Goal: Transaction & Acquisition: Purchase product/service

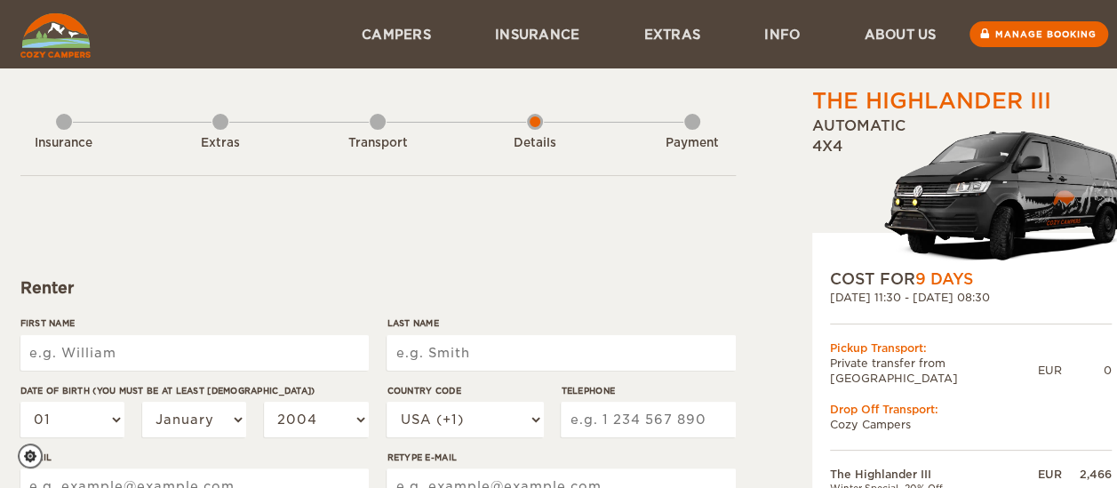
click at [116, 352] on input "First Name" at bounding box center [194, 353] width 348 height 36
type input "[PERSON_NAME]"
type input "Borges"
select select "13"
select select "1978"
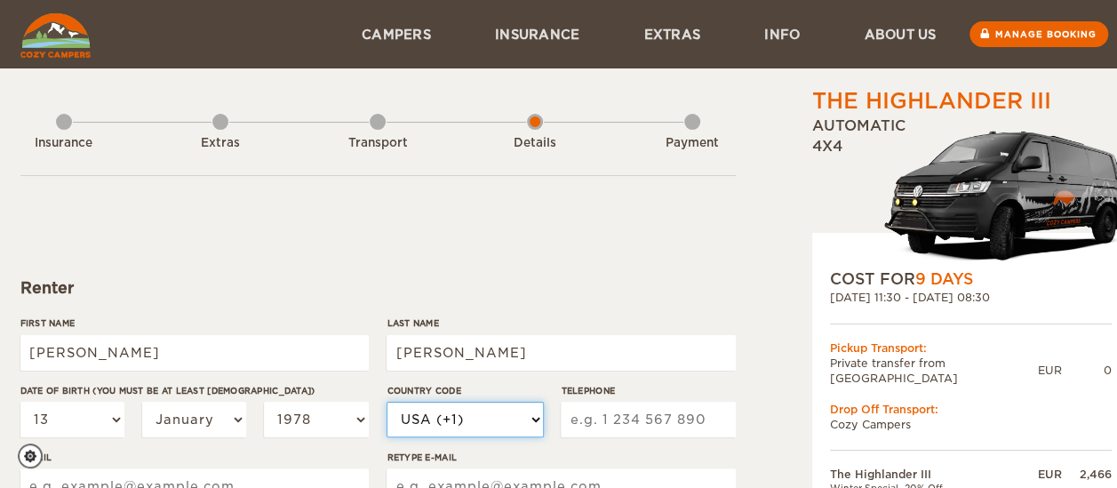
select select "55"
type input "31999243980"
type input "harleyborges@icloud.com"
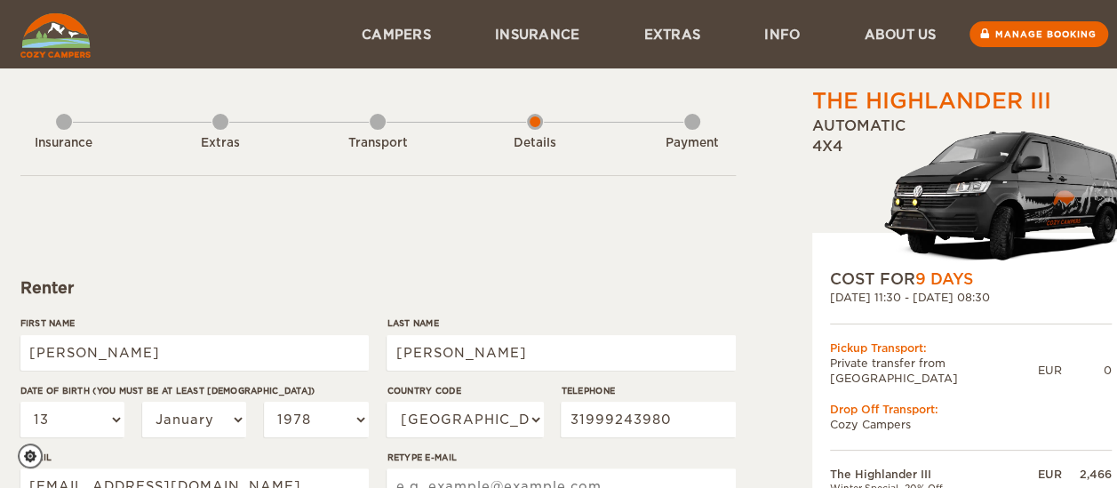
type input "harleyborges@icloud.com"
type input "Rua Zilah Correa de Araújo, 461"
select select "29"
type input "1878777"
type input "Harley Gomes"
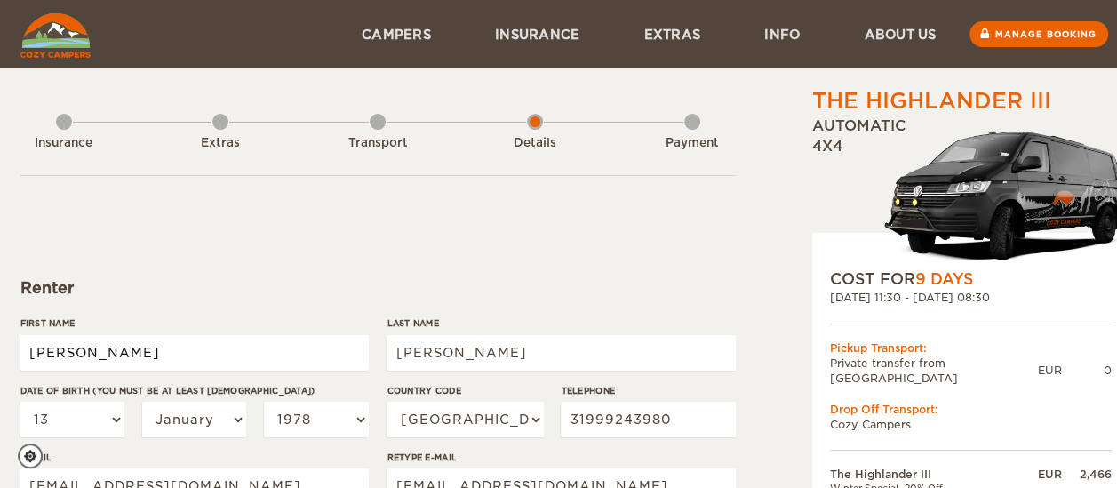
type input "Borges"
select select "13"
select select "1978"
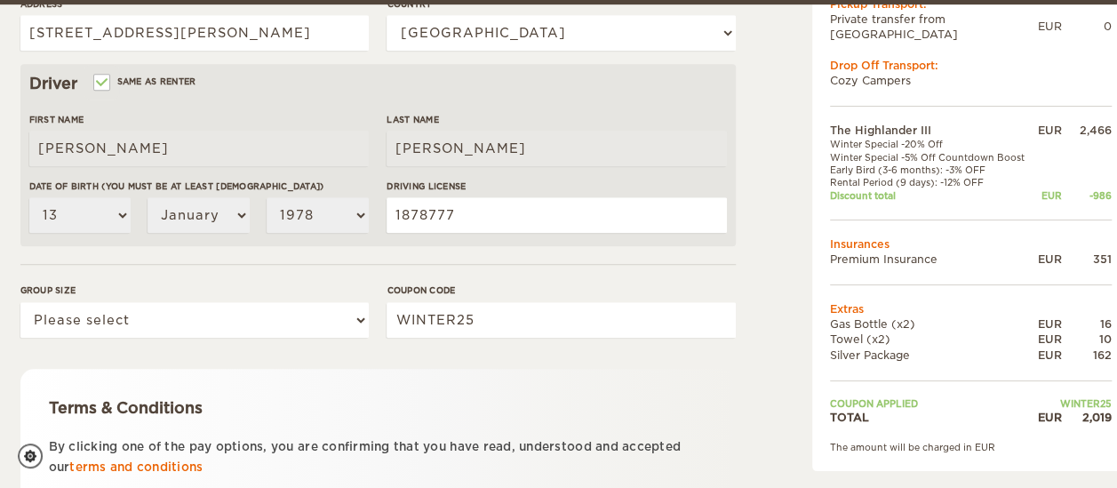
scroll to position [524, 0]
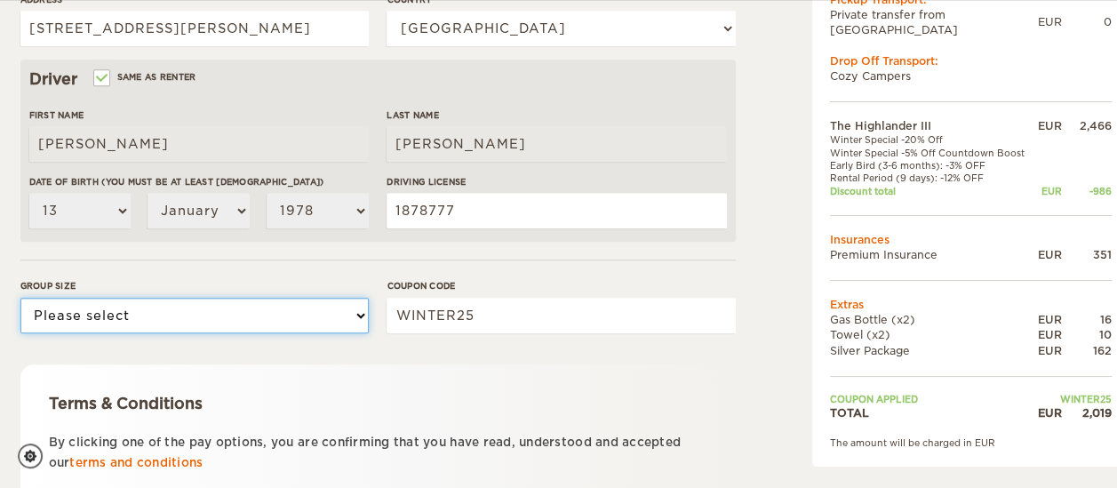
click at [329, 320] on select "Please select 1 2 3" at bounding box center [194, 316] width 348 height 36
select select "2"
click at [20, 298] on select "Please select 1 2 3" at bounding box center [194, 316] width 348 height 36
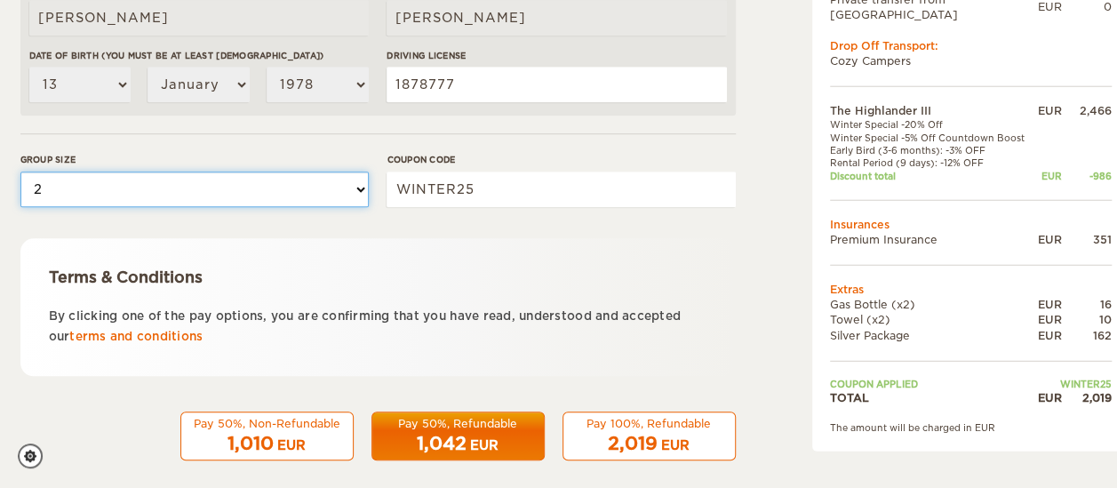
scroll to position [666, 0]
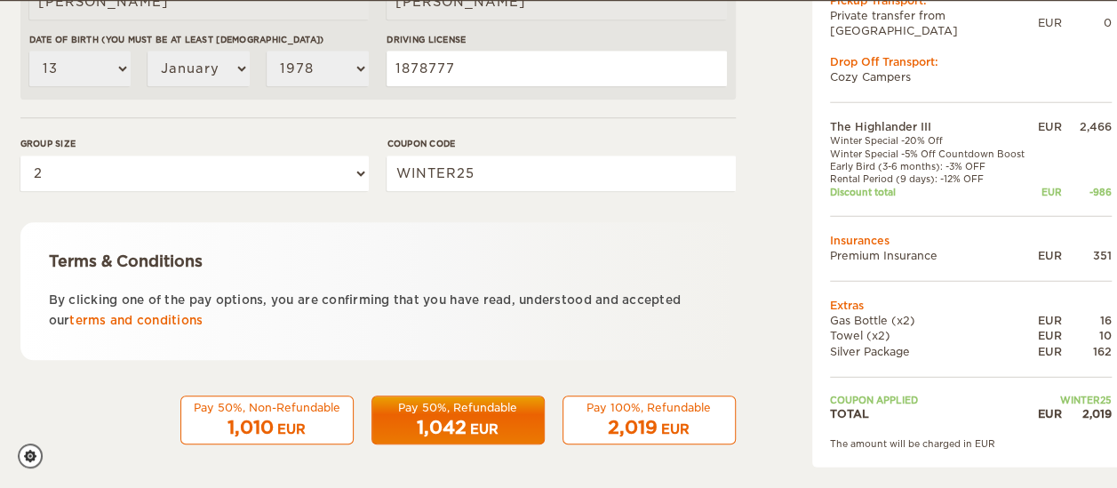
click at [251, 428] on span "1,010" at bounding box center [250, 427] width 46 height 21
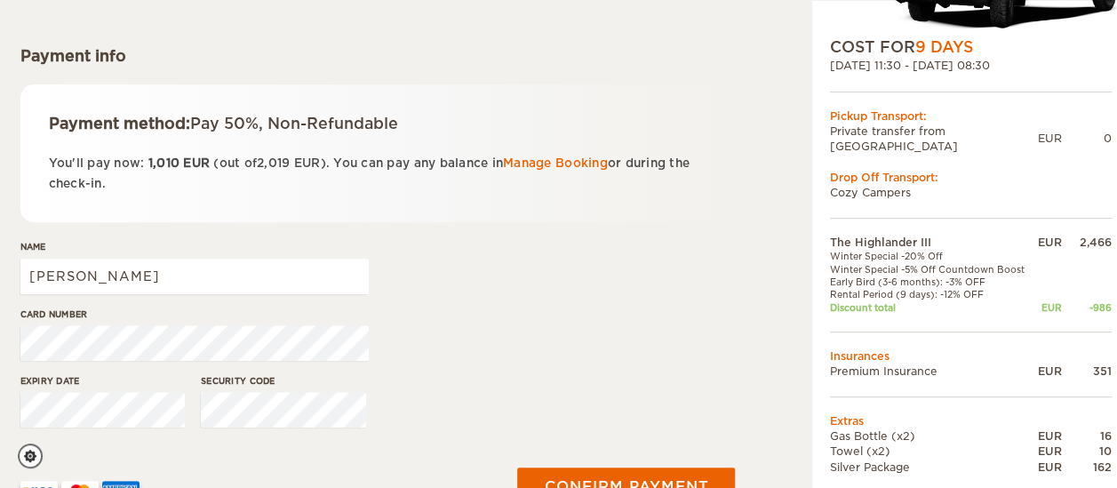
scroll to position [234, 0]
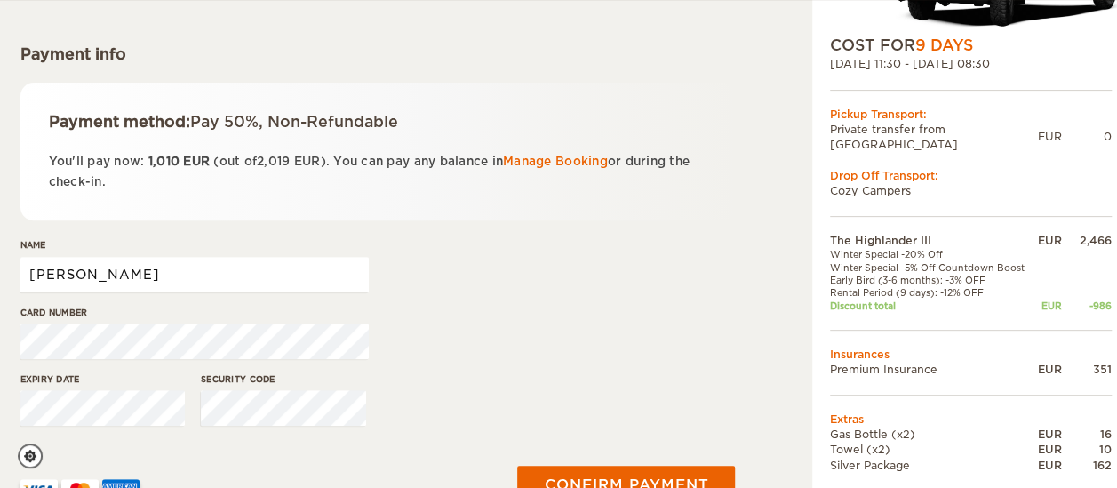
click at [157, 281] on input "[PERSON_NAME]" at bounding box center [194, 275] width 348 height 36
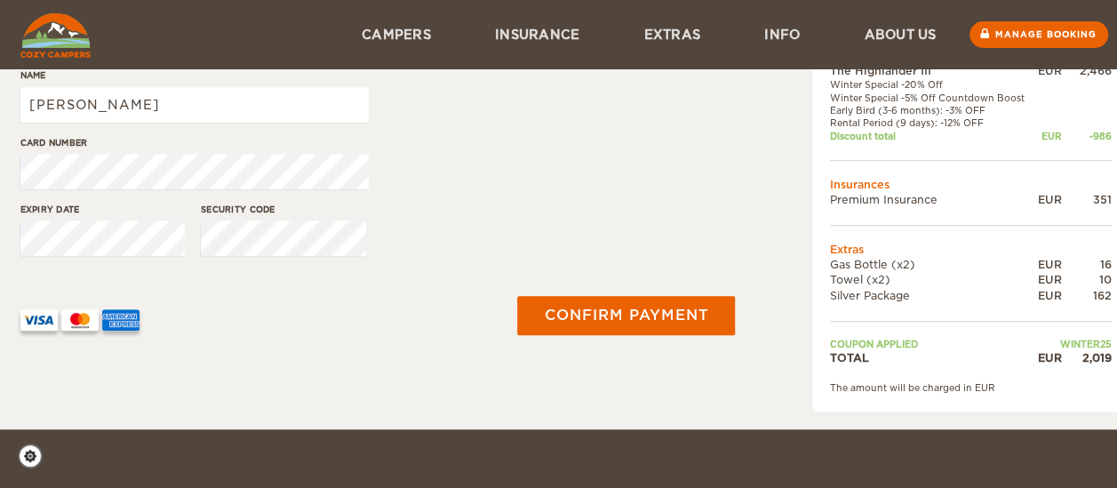
scroll to position [386, 0]
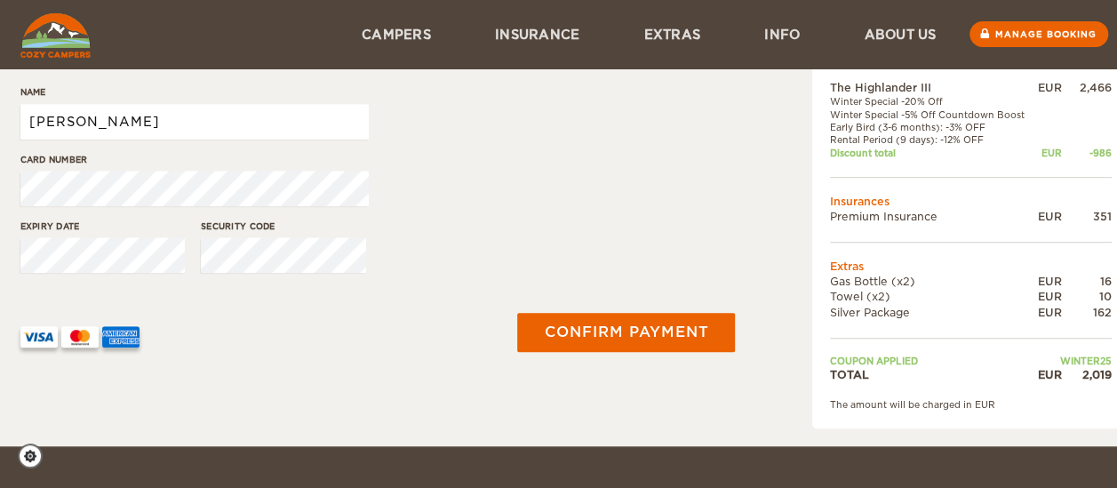
click at [243, 131] on input "[PERSON_NAME]" at bounding box center [194, 122] width 348 height 36
type input "[PERSON_NAME]"
click at [519, 256] on div "Expiry date Security code" at bounding box center [377, 252] width 715 height 67
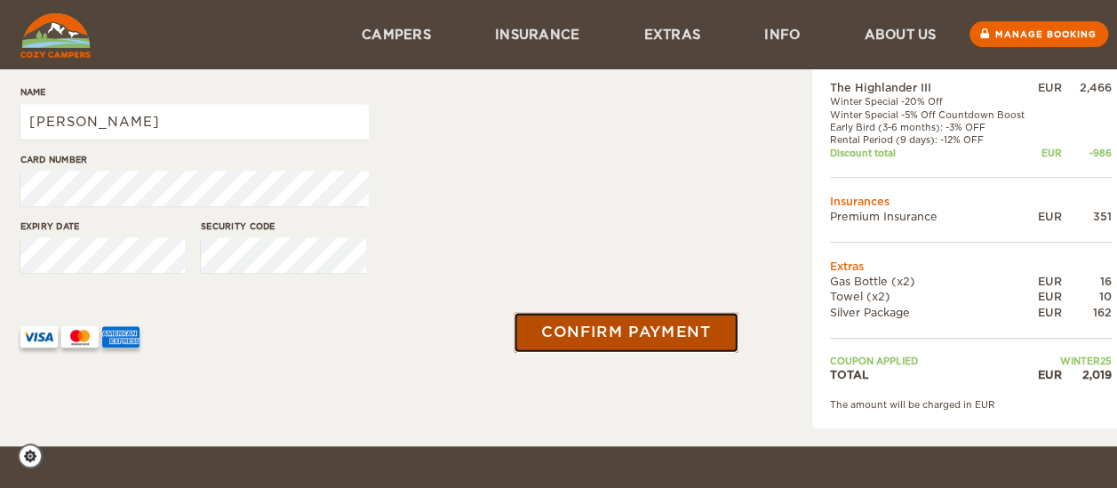
click at [647, 320] on button "Confirm payment" at bounding box center [626, 333] width 224 height 40
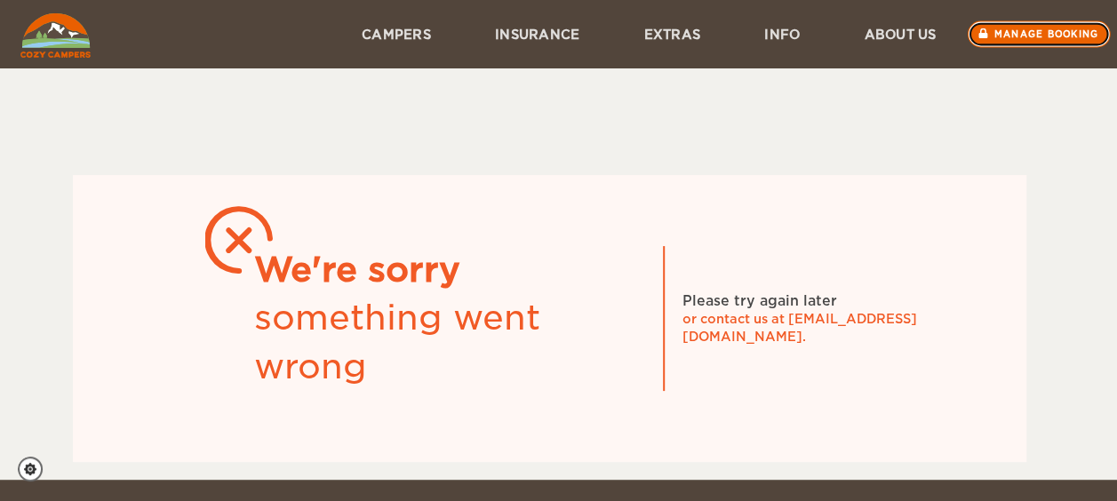
click at [1036, 43] on link "Manage booking" at bounding box center [1038, 34] width 143 height 27
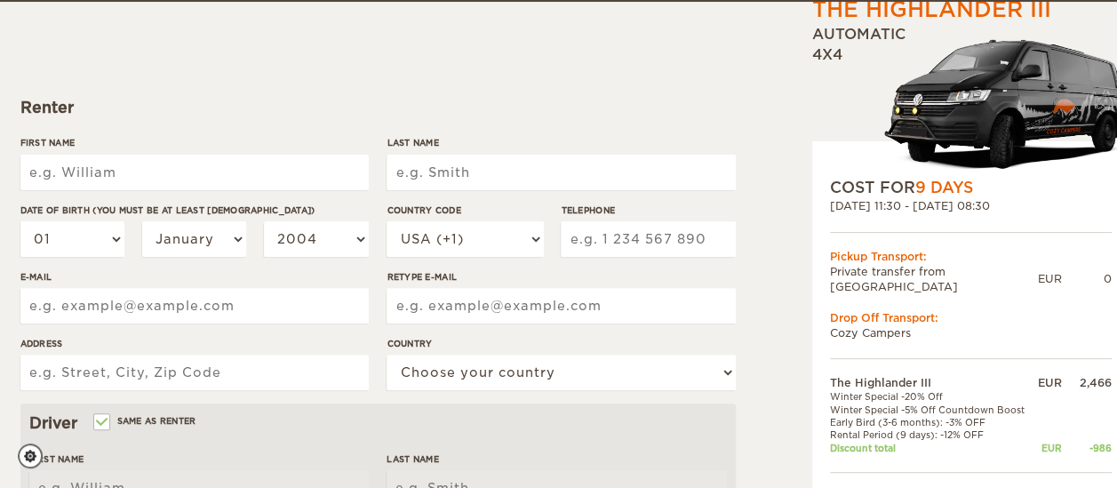
scroll to position [184, 0]
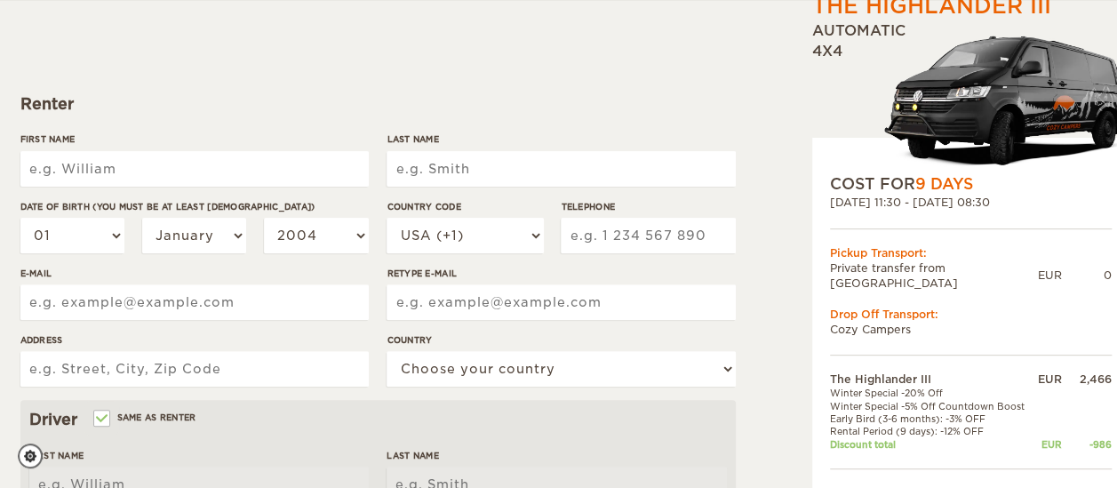
click at [155, 167] on input "First Name" at bounding box center [194, 169] width 348 height 36
type input "Harley Gomes"
type input "Borges"
select select "13"
select select "1978"
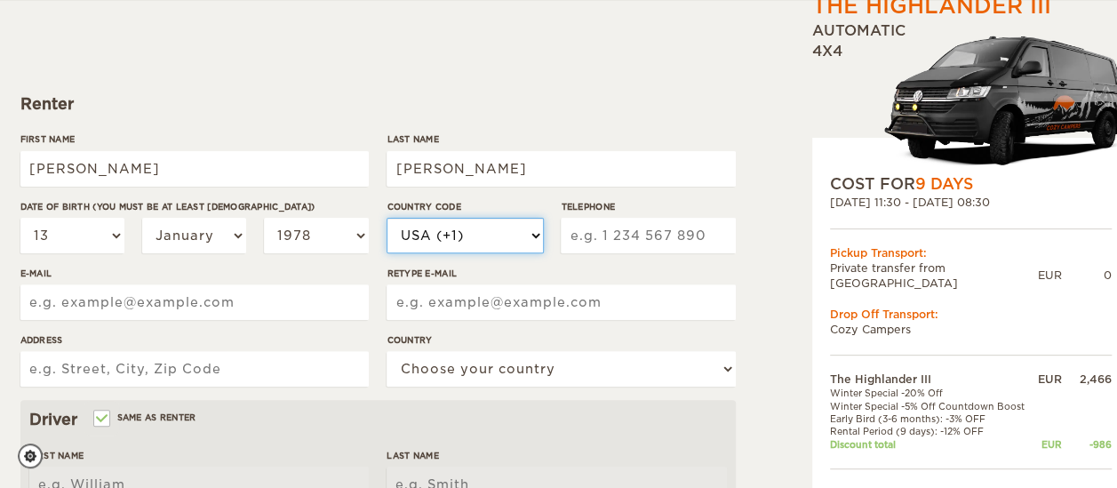
select select "55"
type input "31999243980"
type input "harleyborges@icloud.com"
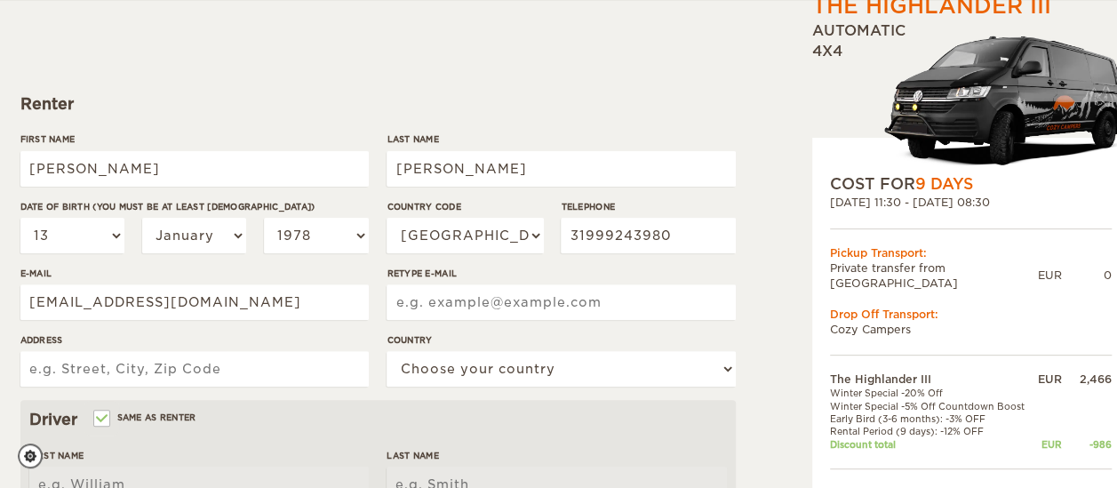
type input "harleyborges@icloud.com"
type input "Rua Zilah Correa de Araújo, 461"
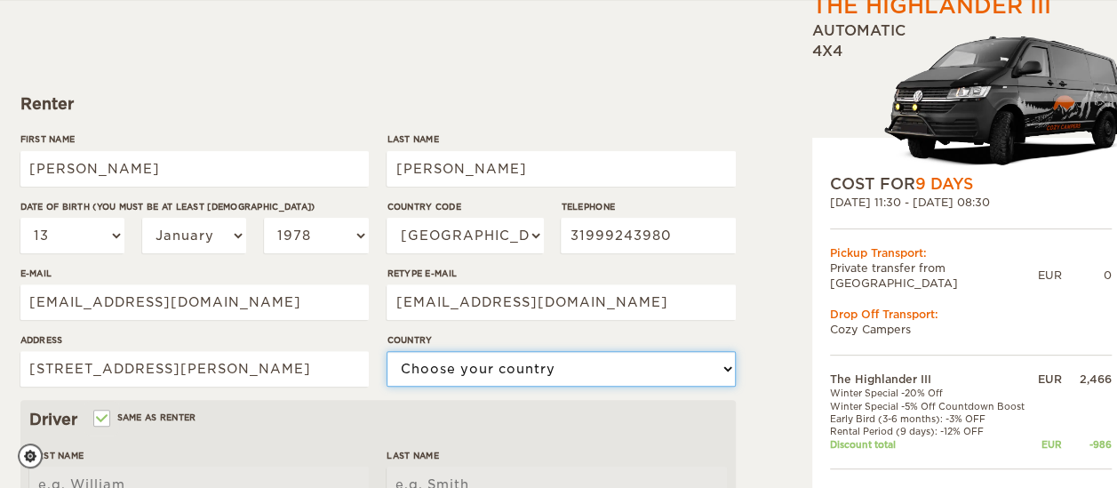
select select "29"
type input "1878777"
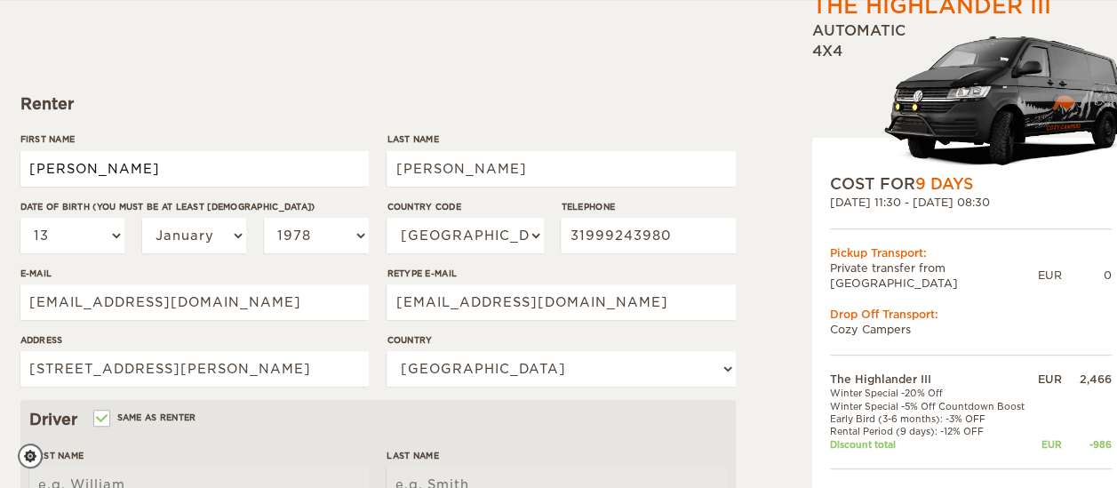
type input "Harley Gomes"
type input "Borges"
select select "13"
select select "1978"
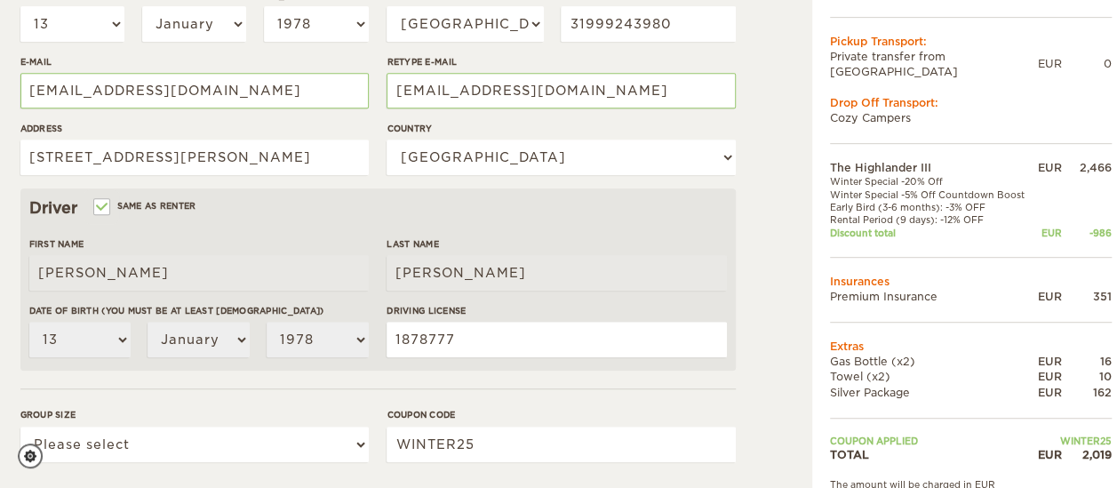
scroll to position [398, 0]
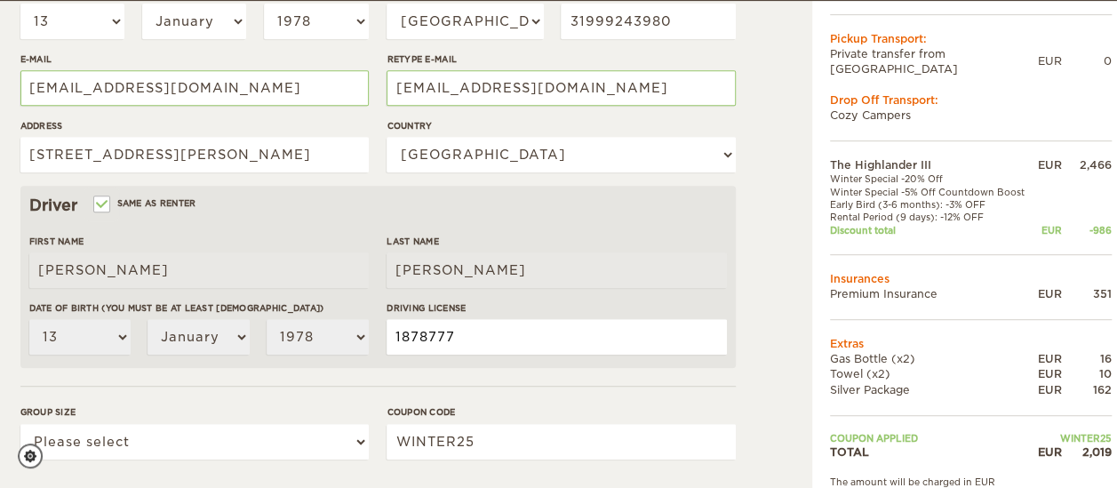
drag, startPoint x: 1129, startPoint y: 264, endPoint x: 515, endPoint y: 346, distance: 619.4
click at [515, 346] on input "1878777" at bounding box center [555, 337] width 339 height 36
type input "1"
type input "03445300149"
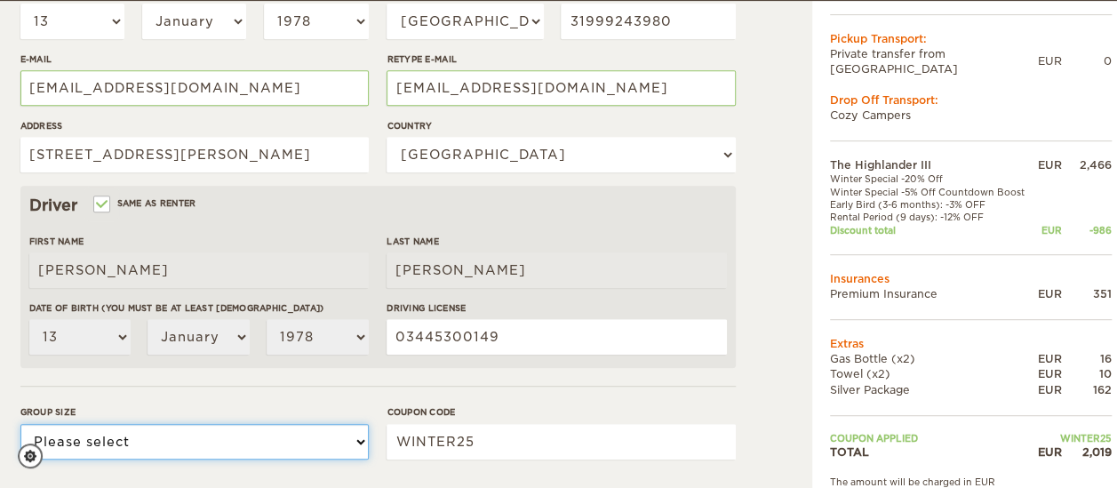
click at [263, 438] on select "Please select 1 2 3" at bounding box center [194, 442] width 348 height 36
click at [20, 424] on select "Please select 1 2 3" at bounding box center [194, 442] width 348 height 36
click at [109, 441] on select "Please select 1 2 3" at bounding box center [194, 442] width 348 height 36
select select "2"
click at [20, 424] on select "Please select 1 2 3" at bounding box center [194, 442] width 348 height 36
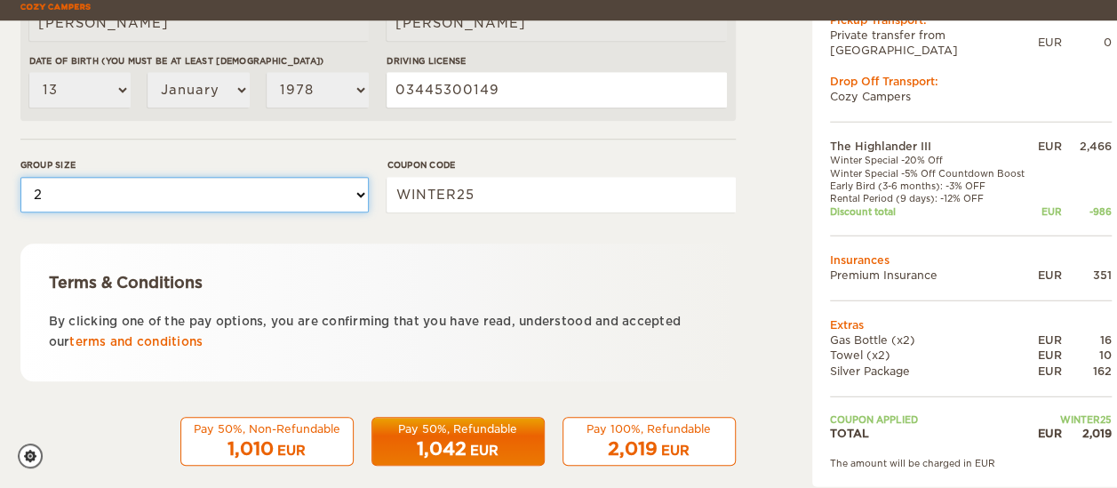
scroll to position [666, 0]
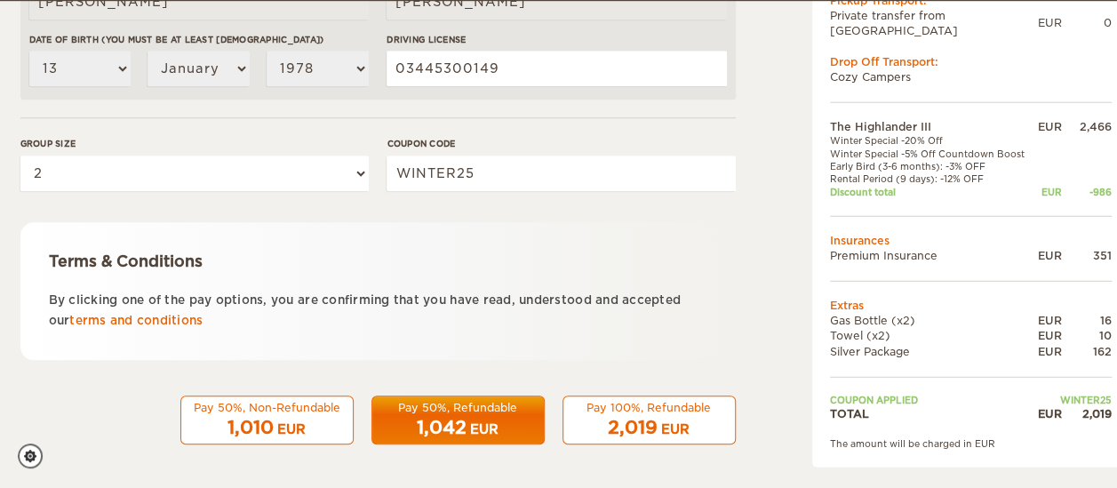
click at [262, 426] on span "1,010" at bounding box center [250, 427] width 46 height 21
click at [442, 409] on div "Pay 50%, Refundable" at bounding box center [458, 407] width 150 height 15
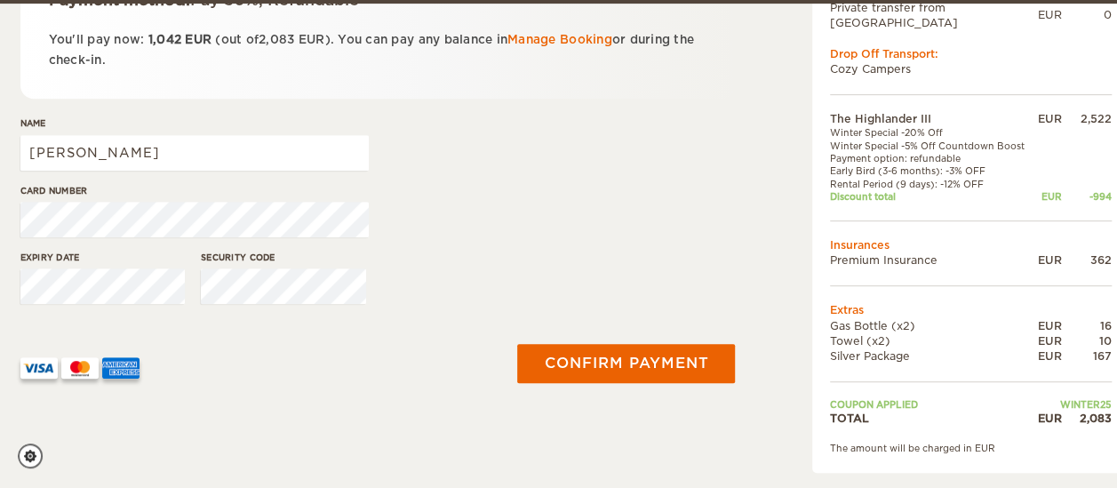
scroll to position [361, 0]
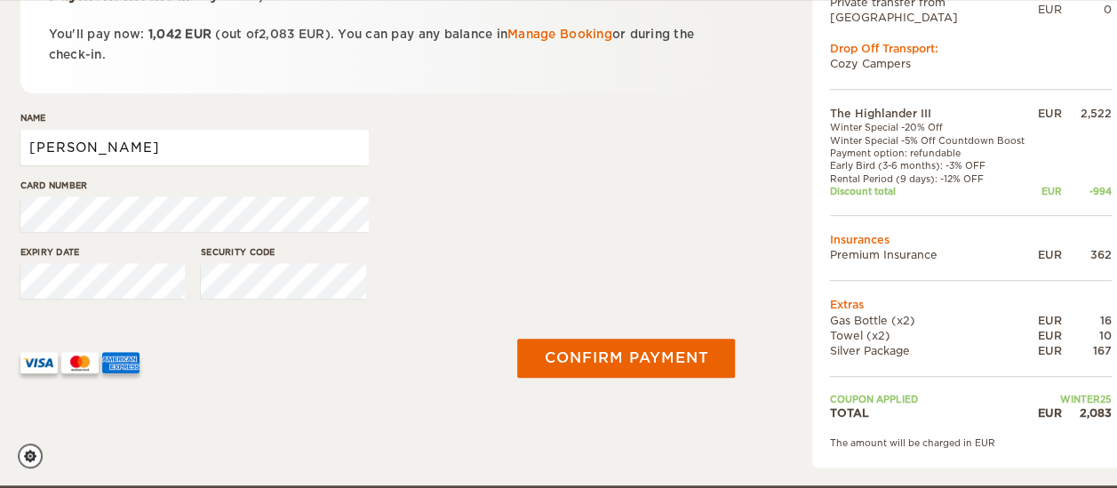
click at [293, 153] on input "[PERSON_NAME]" at bounding box center [194, 148] width 348 height 36
click at [433, 173] on div "Name [PERSON_NAME]" at bounding box center [377, 144] width 715 height 67
click at [261, 151] on input "[PERSON_NAME]" at bounding box center [194, 148] width 348 height 36
type input "[PERSON_NAME]"
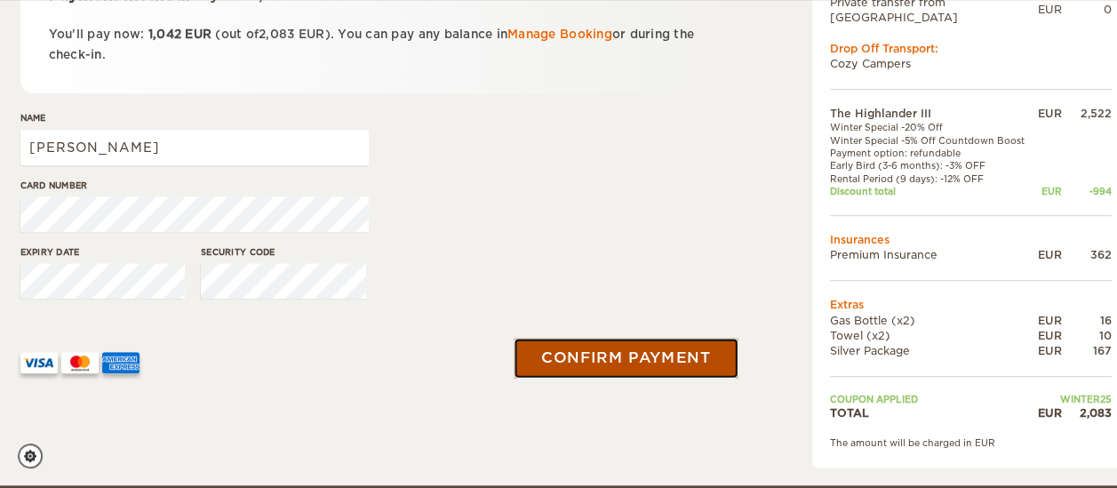
click at [645, 361] on button "Confirm payment" at bounding box center [626, 358] width 224 height 40
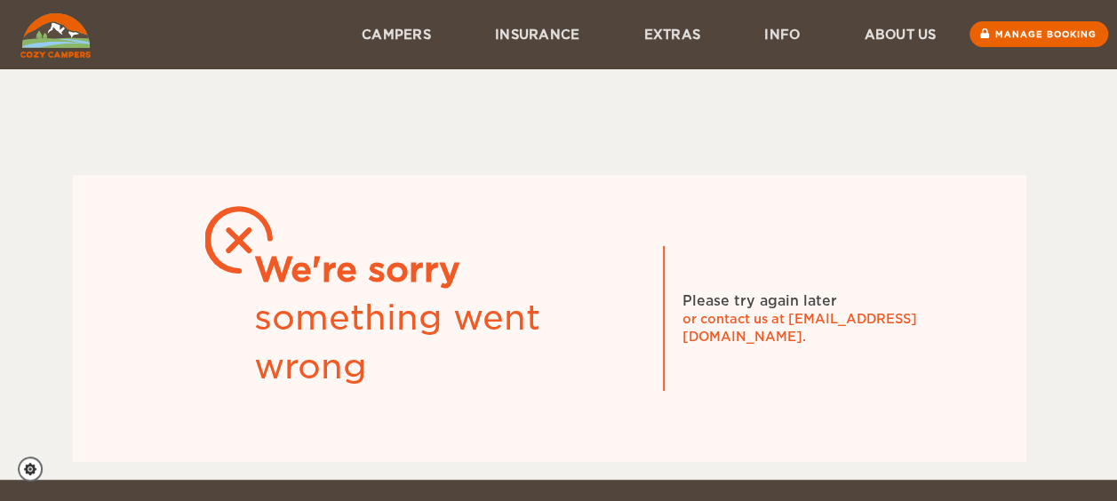
click at [72, 35] on img at bounding box center [55, 35] width 70 height 44
